Goal: Information Seeking & Learning: Learn about a topic

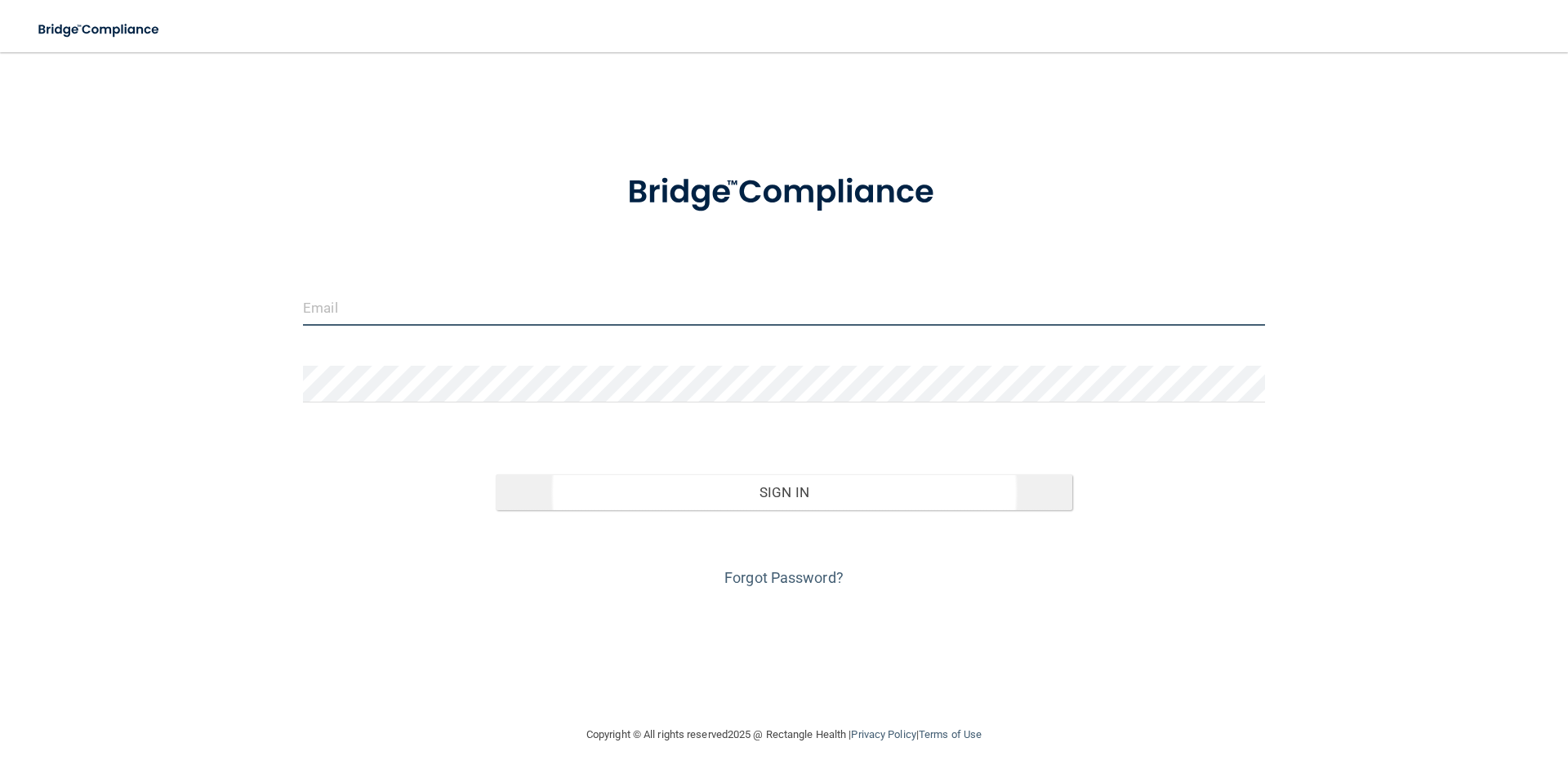
type input "[EMAIL_ADDRESS][DOMAIN_NAME]"
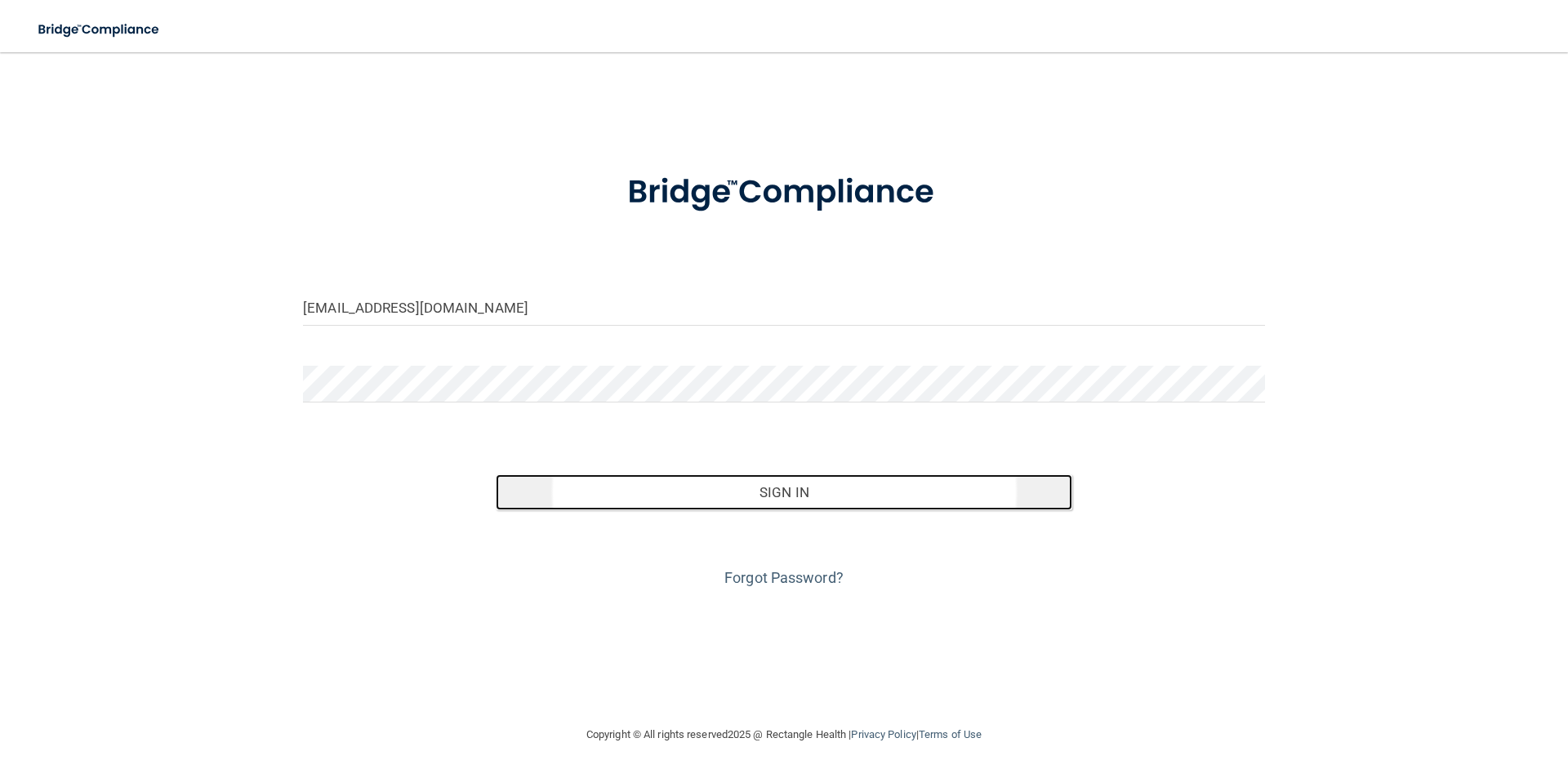
click at [781, 506] on button "Sign In" at bounding box center [784, 492] width 577 height 36
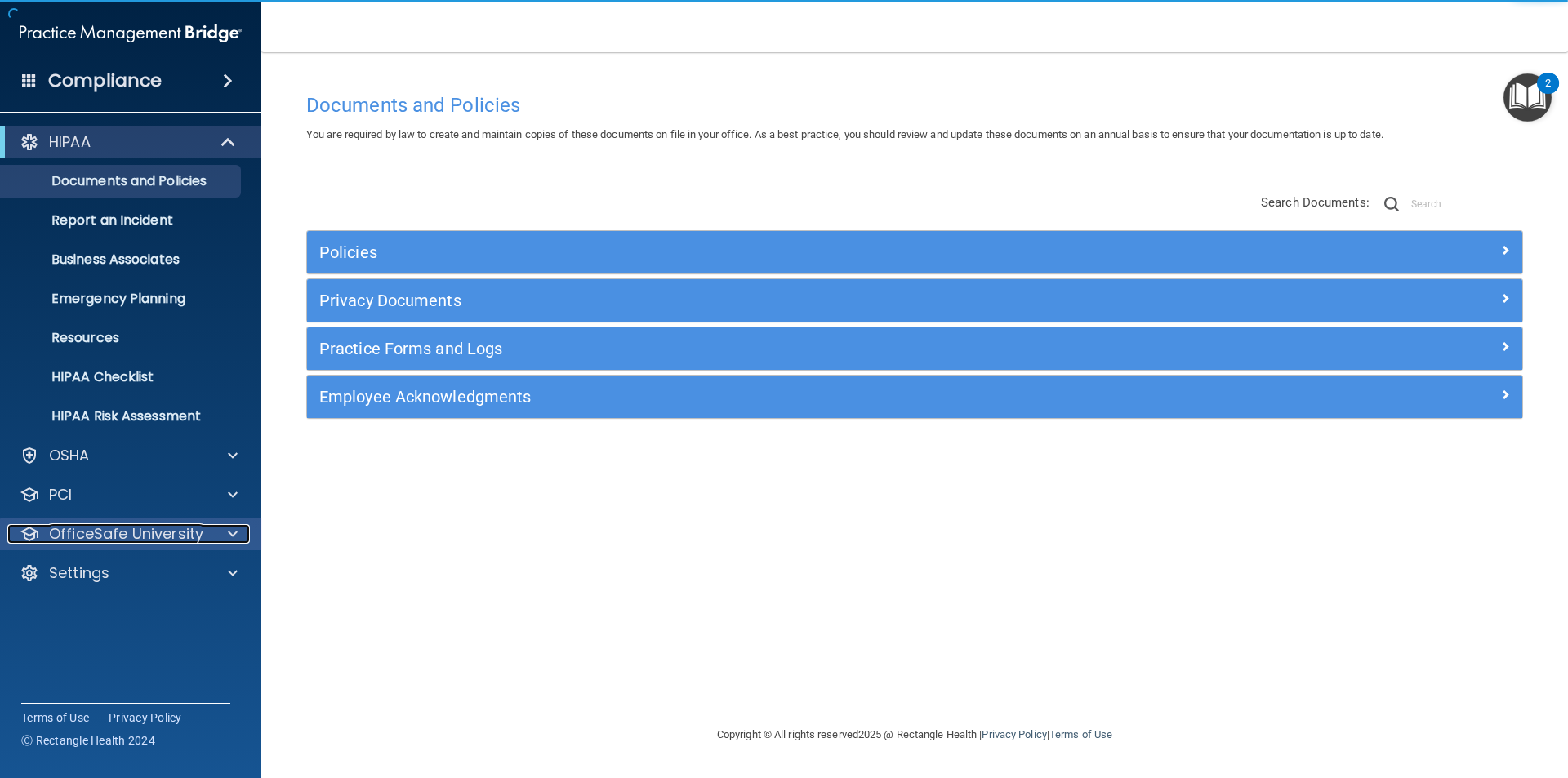
click at [222, 534] on div at bounding box center [230, 533] width 41 height 20
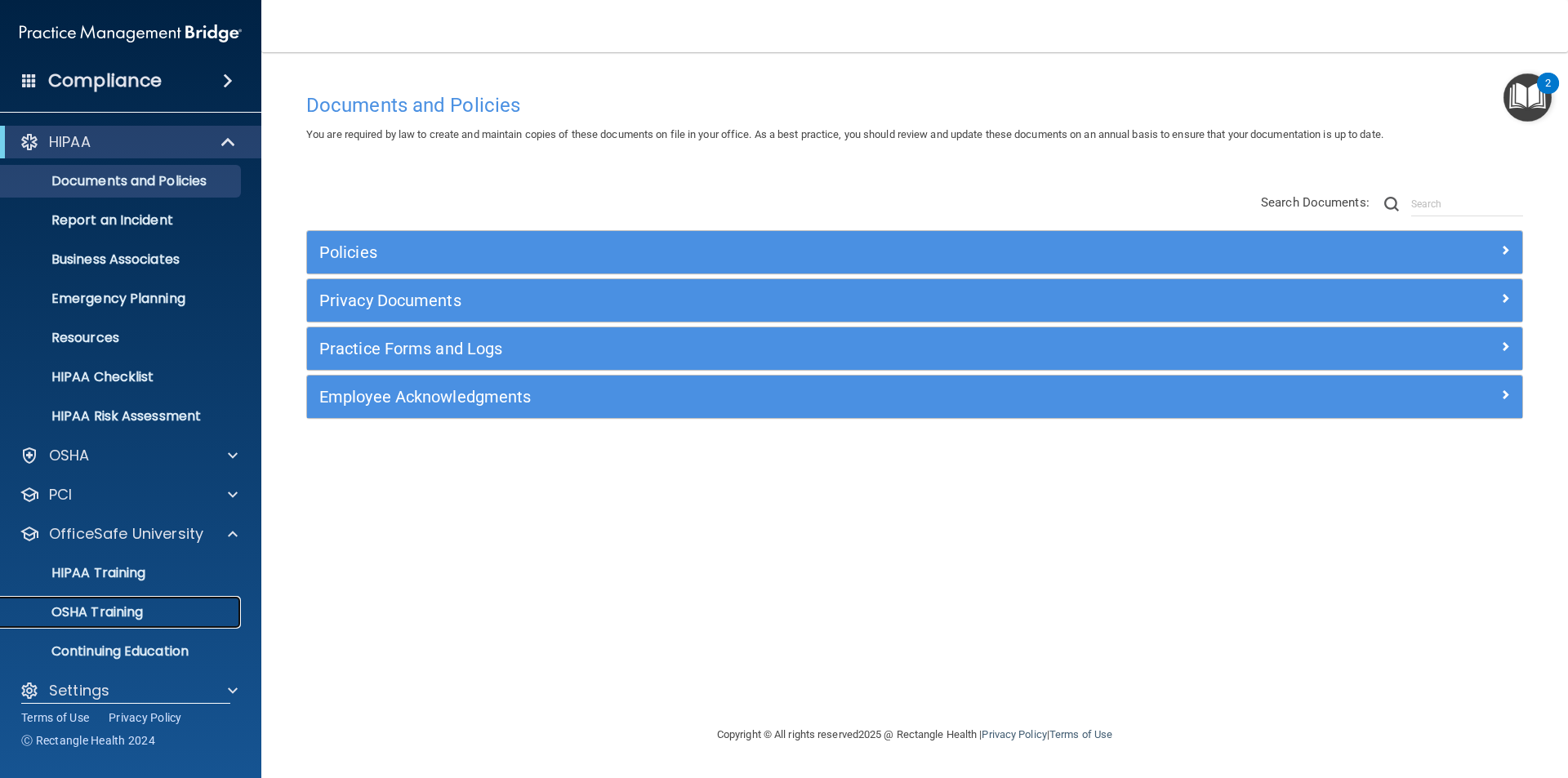
click at [88, 611] on p "OSHA Training" at bounding box center [76, 612] width 133 height 16
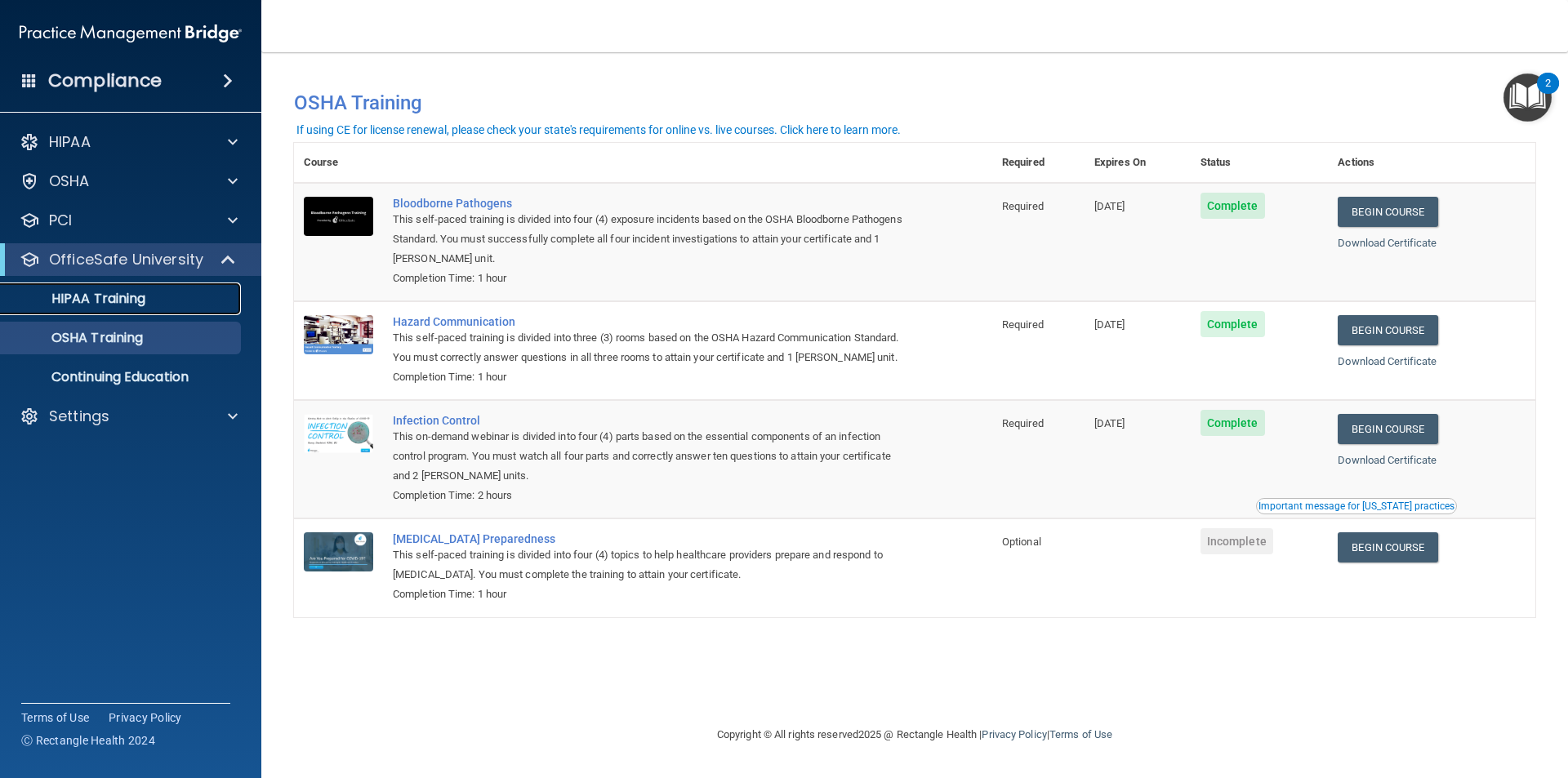
click at [125, 303] on p "HIPAA Training" at bounding box center [78, 298] width 135 height 16
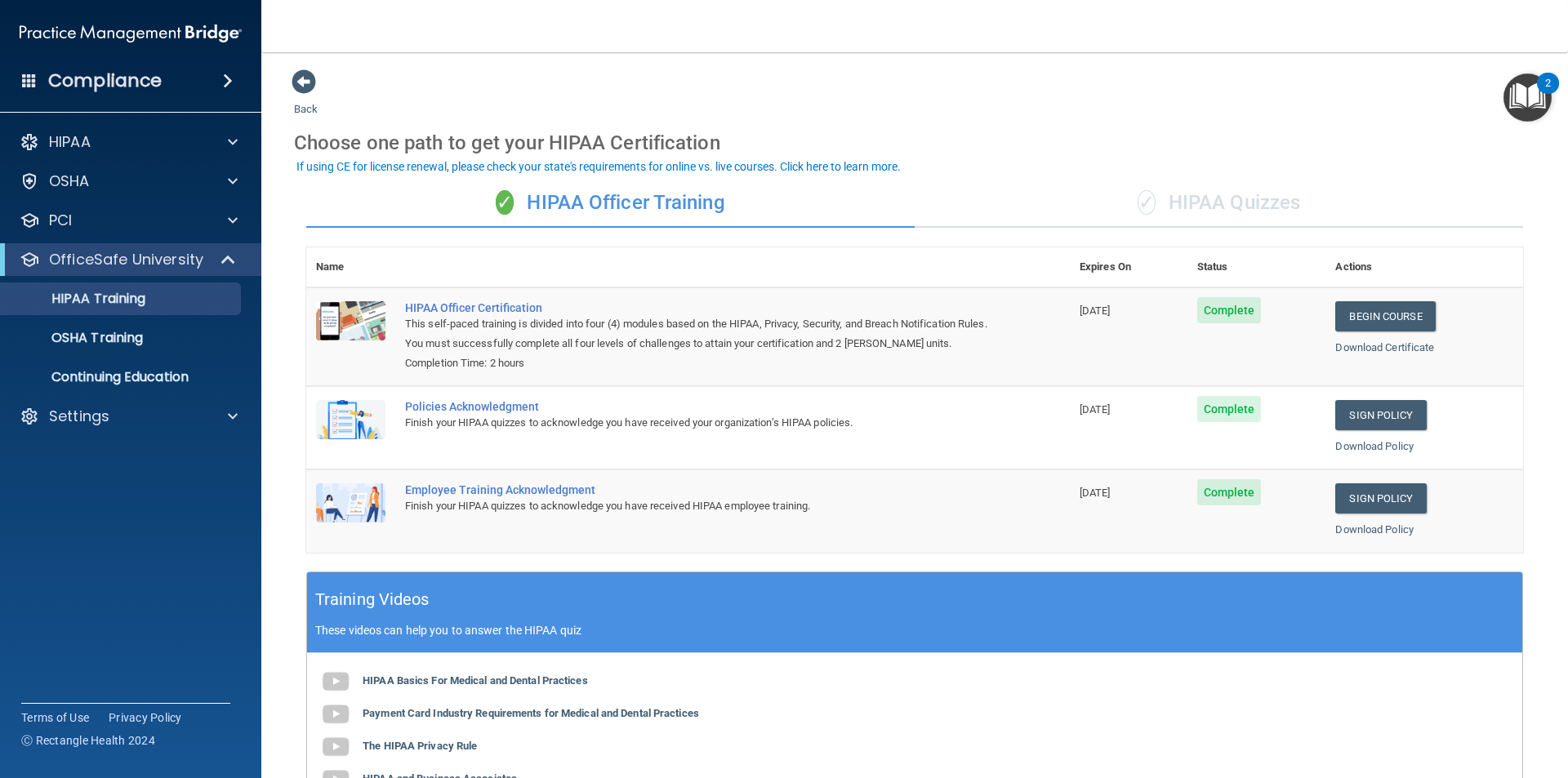
click at [1197, 200] on div "✓ HIPAA Quizzes" at bounding box center [1219, 203] width 608 height 49
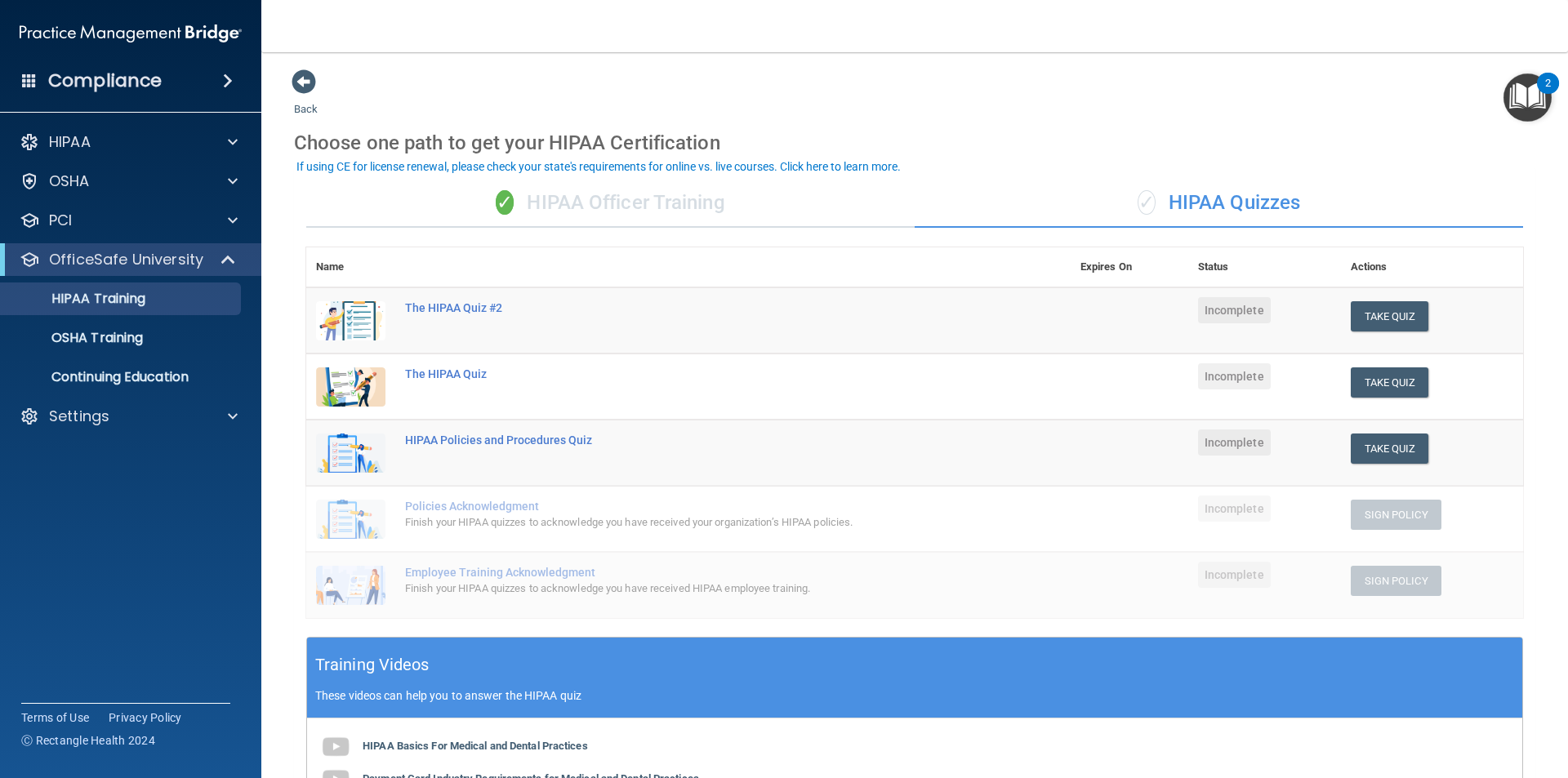
click at [606, 204] on div "✓ HIPAA Officer Training" at bounding box center [610, 203] width 608 height 49
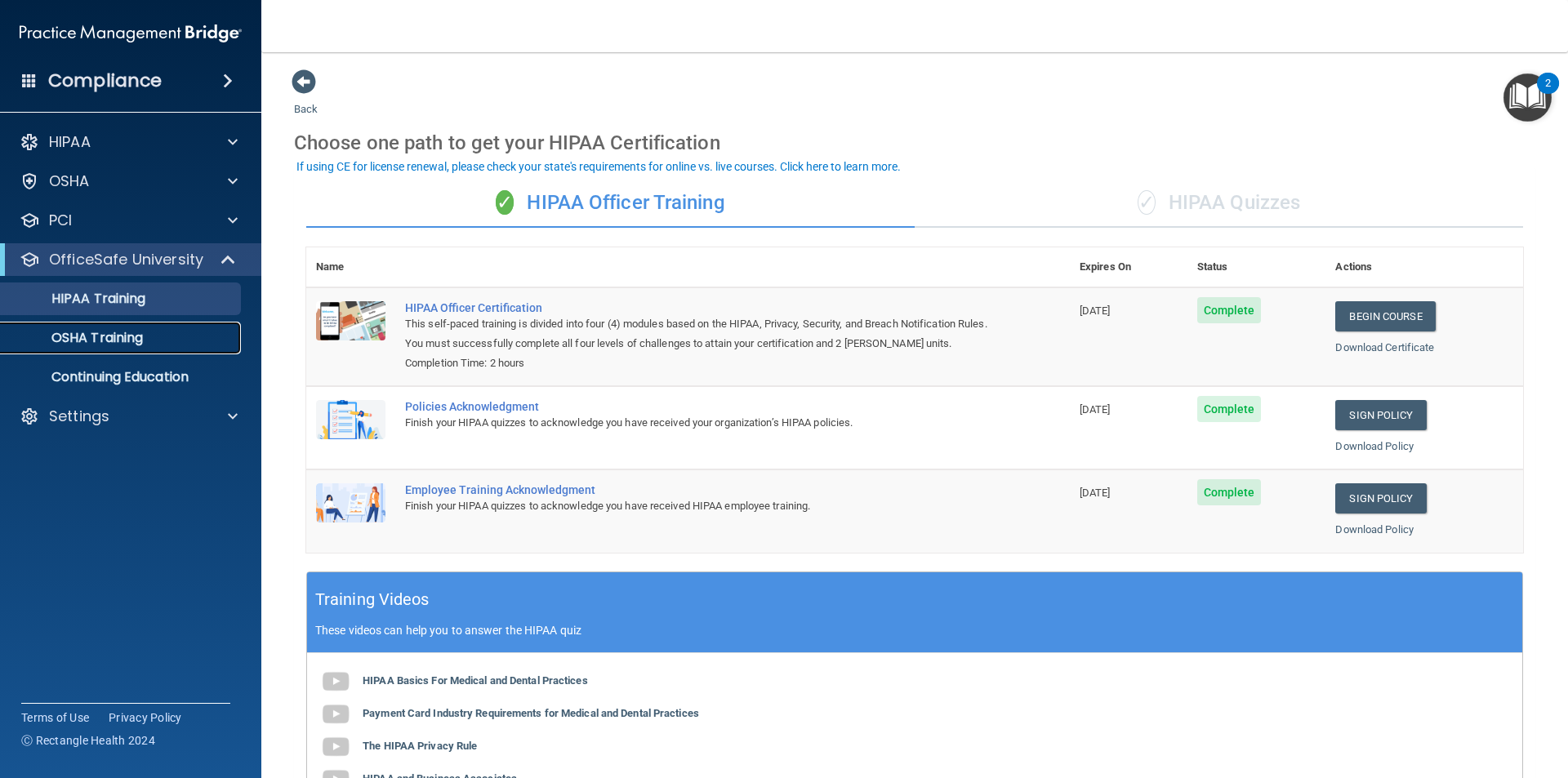
click at [100, 333] on p "OSHA Training" at bounding box center [76, 338] width 133 height 16
